Goal: Task Accomplishment & Management: Complete application form

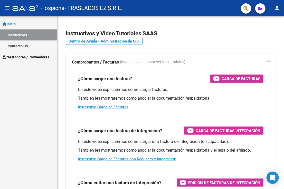
click at [20, 57] on span "Prestadores / Proveedores" at bounding box center [26, 57] width 47 height 6
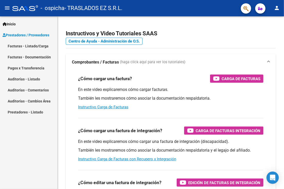
click at [19, 45] on link "Facturas - Listado/Carga" at bounding box center [28, 46] width 57 height 11
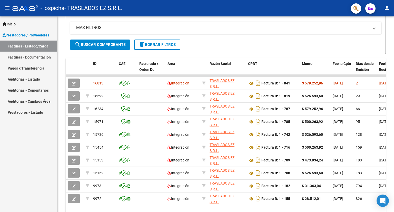
scroll to position [75, 0]
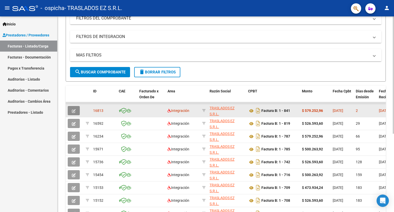
click at [73, 109] on icon "button" at bounding box center [74, 111] width 4 height 4
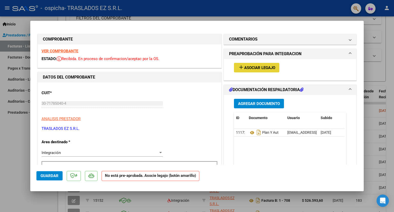
click at [260, 65] on span "Asociar Legajo" at bounding box center [259, 67] width 31 height 5
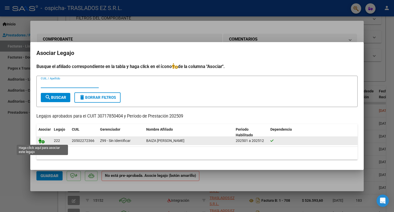
click at [39, 140] on icon at bounding box center [41, 141] width 6 height 6
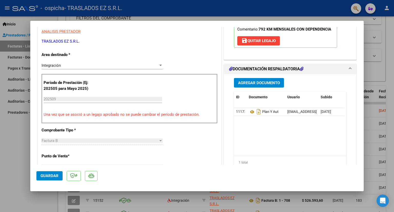
scroll to position [128, 0]
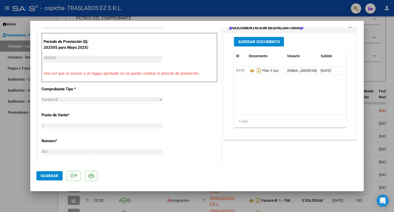
click at [52, 176] on span "Guardar" at bounding box center [50, 175] width 18 height 5
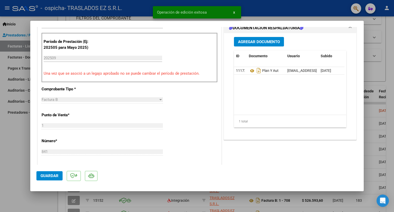
click at [53, 177] on span "Guardar" at bounding box center [50, 175] width 18 height 5
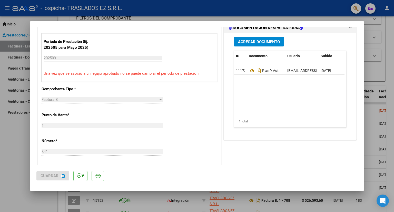
type input "$ 0,00"
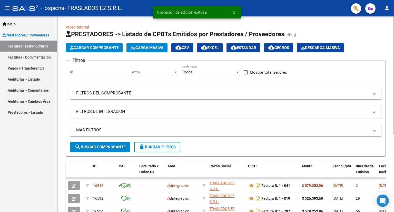
scroll to position [0, 0]
